Goal: Obtain resource: Download file/media

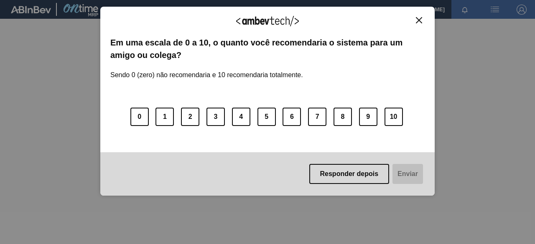
click at [421, 20] on img "Close" at bounding box center [419, 20] width 6 height 6
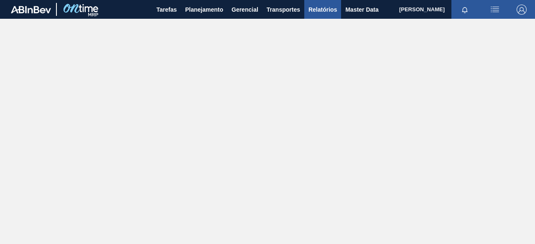
click at [330, 5] on span "Relatórios" at bounding box center [322, 10] width 28 height 10
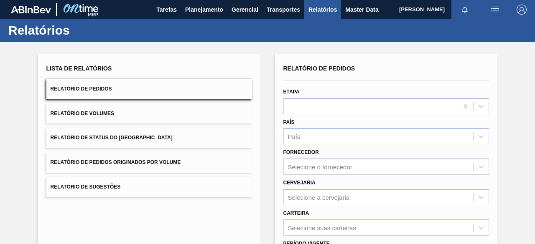
click at [188, 166] on button "Relatório de Pedidos Originados por Volume" at bounding box center [148, 162] width 205 height 20
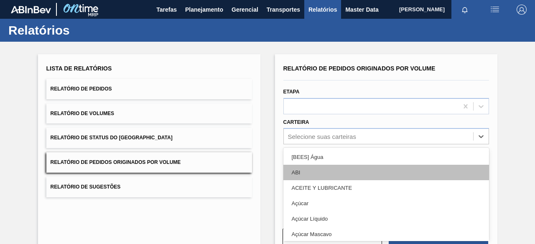
click at [337, 137] on div "option [BEES] Água focused, 1 of 101. 101 results available. Use Up and Down to…" at bounding box center [385, 136] width 205 height 16
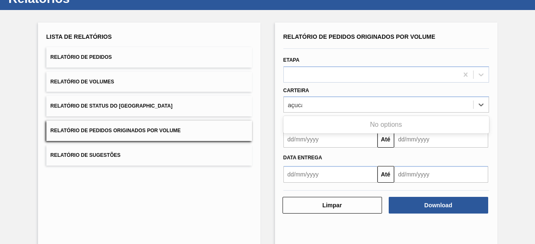
type input "açucar"
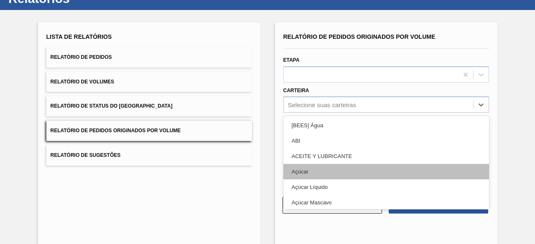
click at [333, 167] on div "Açúcar" at bounding box center [385, 171] width 205 height 15
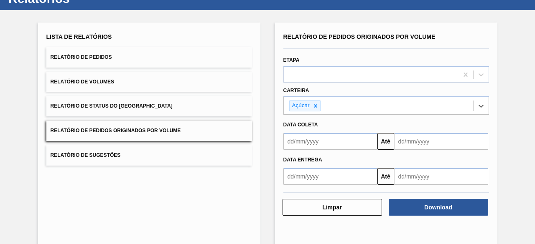
click at [334, 142] on input "text" at bounding box center [330, 141] width 94 height 17
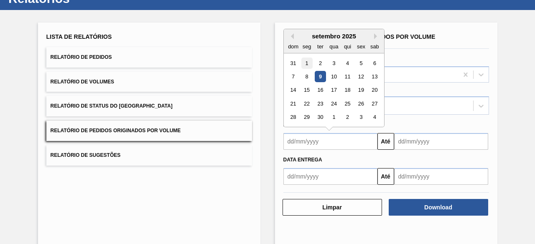
click at [307, 58] on div "1" at bounding box center [306, 63] width 11 height 11
type input "[DATE]"
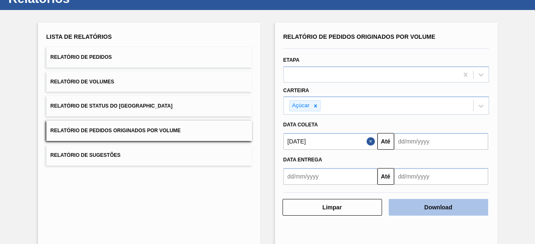
click at [435, 205] on button "Download" at bounding box center [437, 207] width 99 height 17
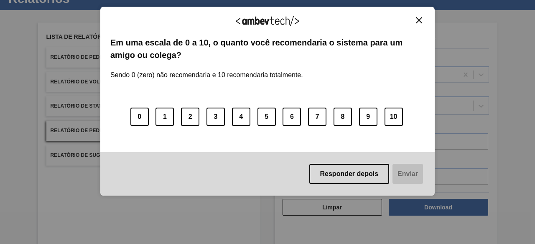
click at [421, 20] on img "Close" at bounding box center [419, 20] width 6 height 6
